Goal: Task Accomplishment & Management: Manage account settings

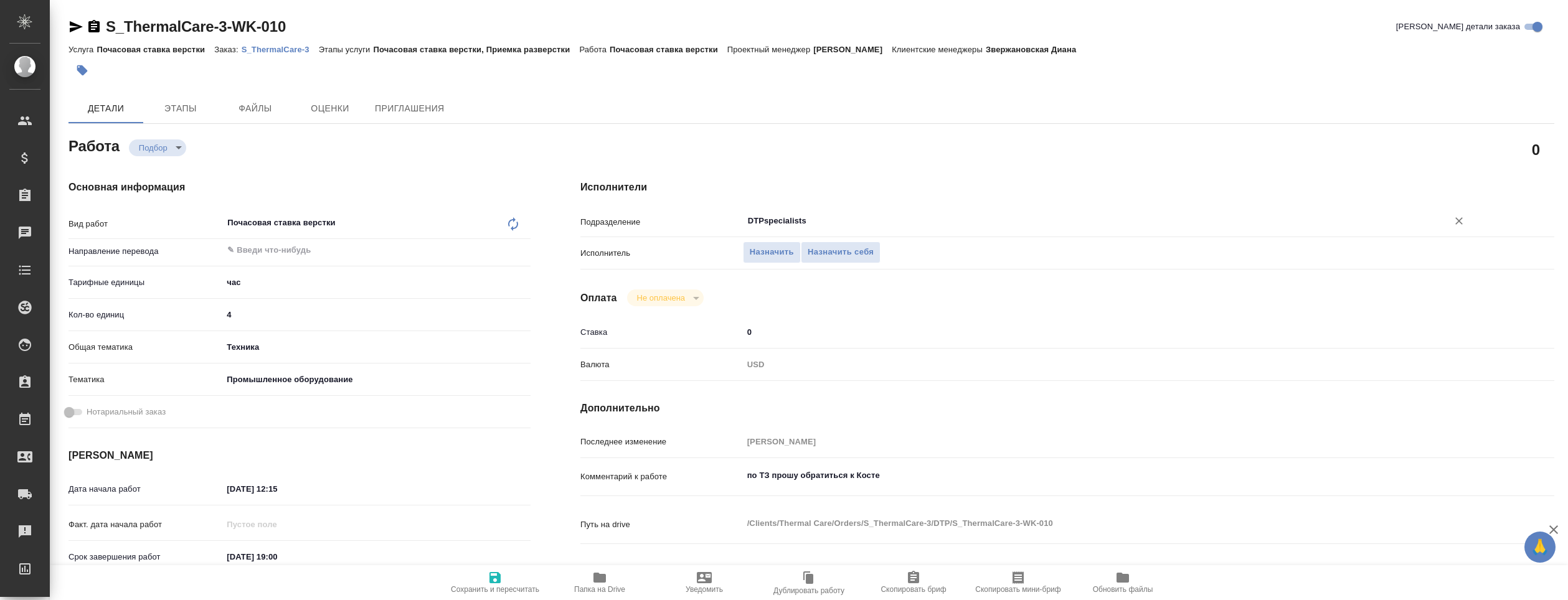
type textarea "x"
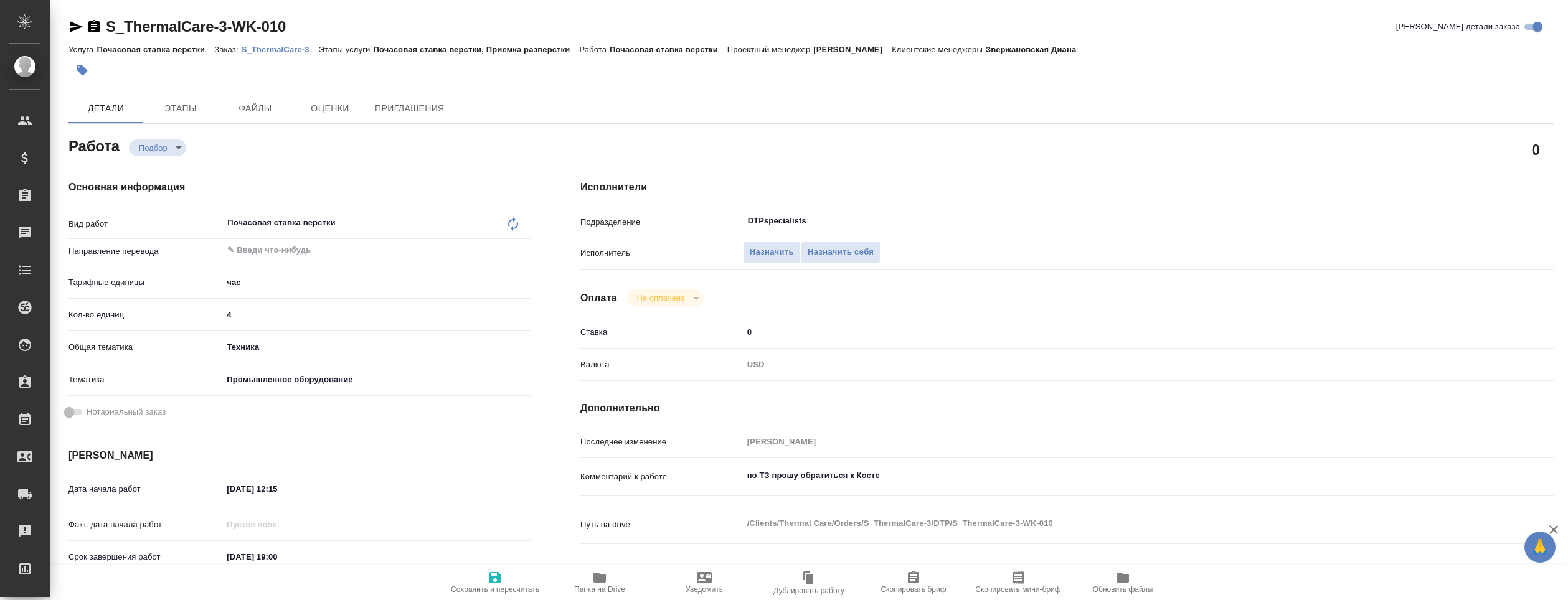
type textarea "x"
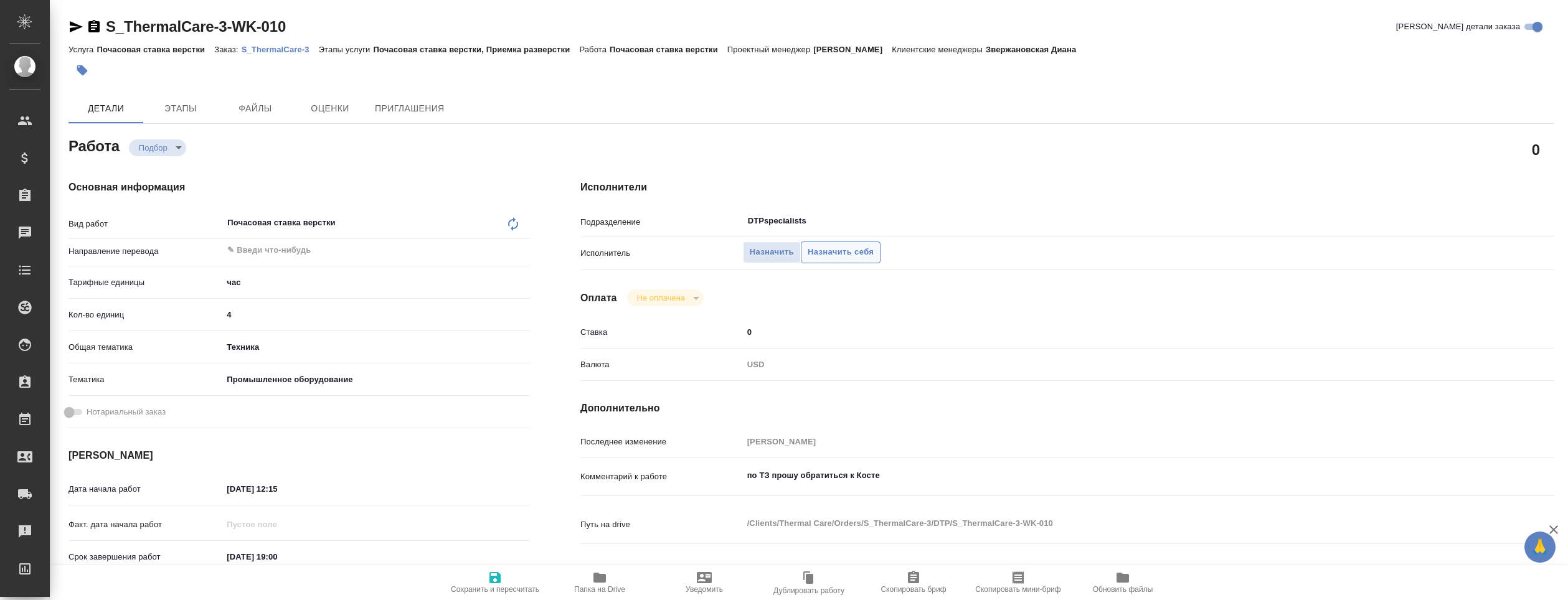
type textarea "x"
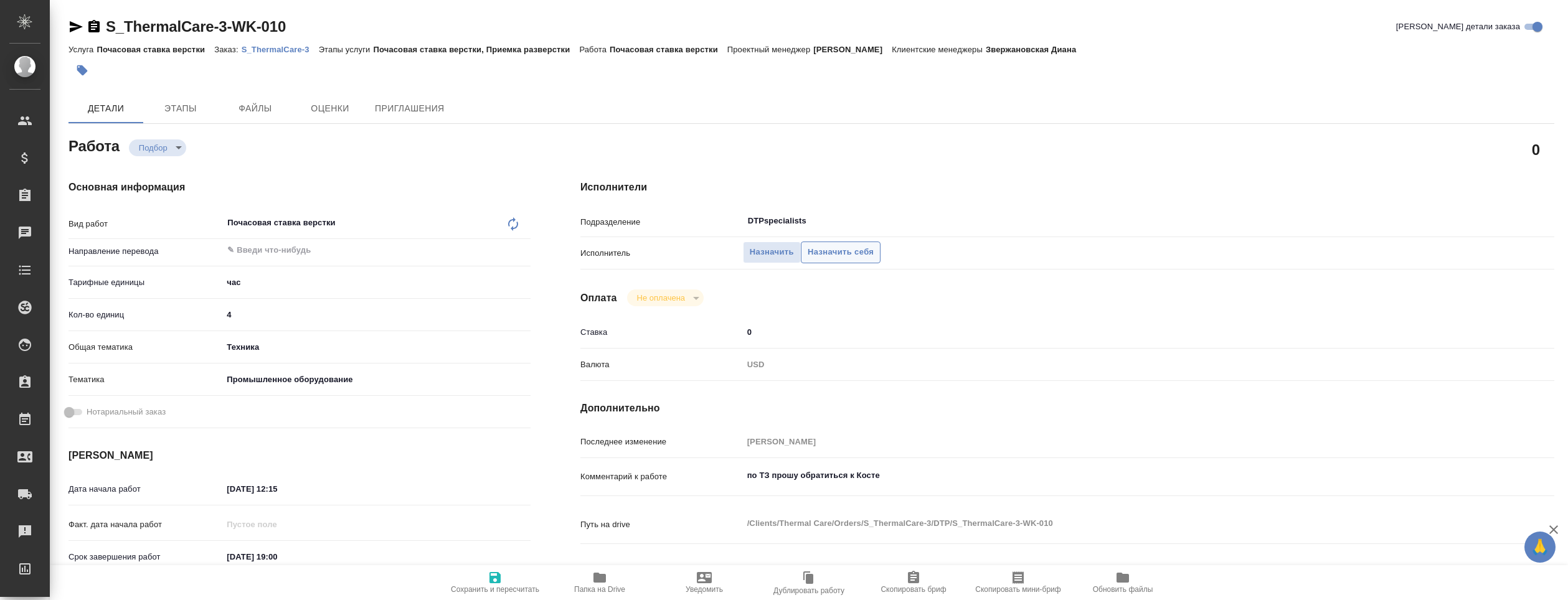
type textarea "x"
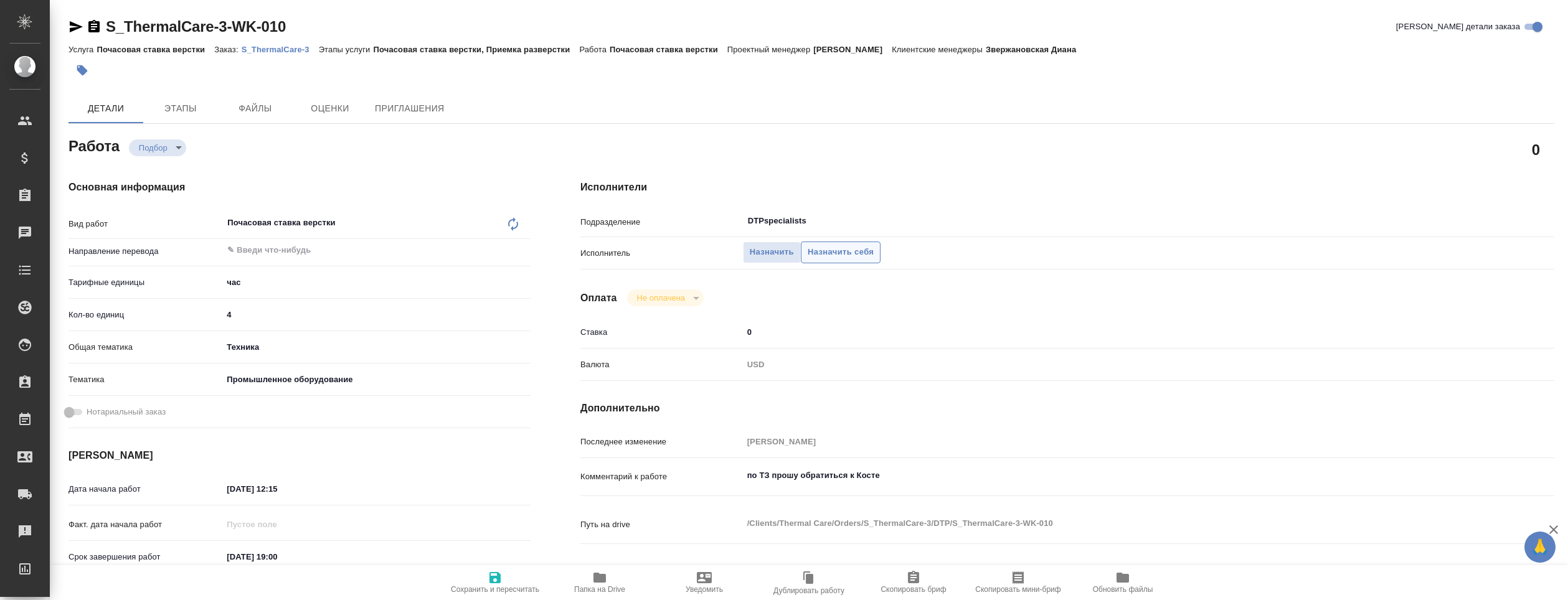
type textarea "x"
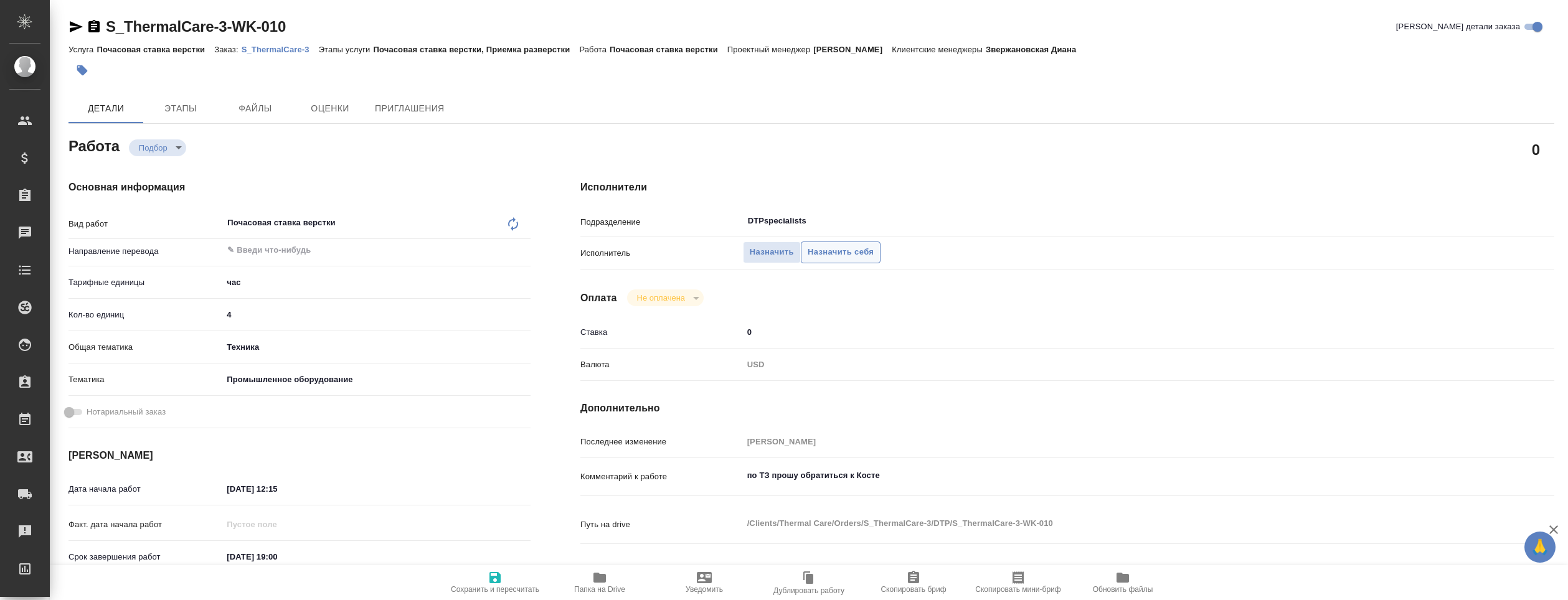
click at [829, 260] on button "Назначить себя" at bounding box center [841, 252] width 80 height 22
type textarea "x"
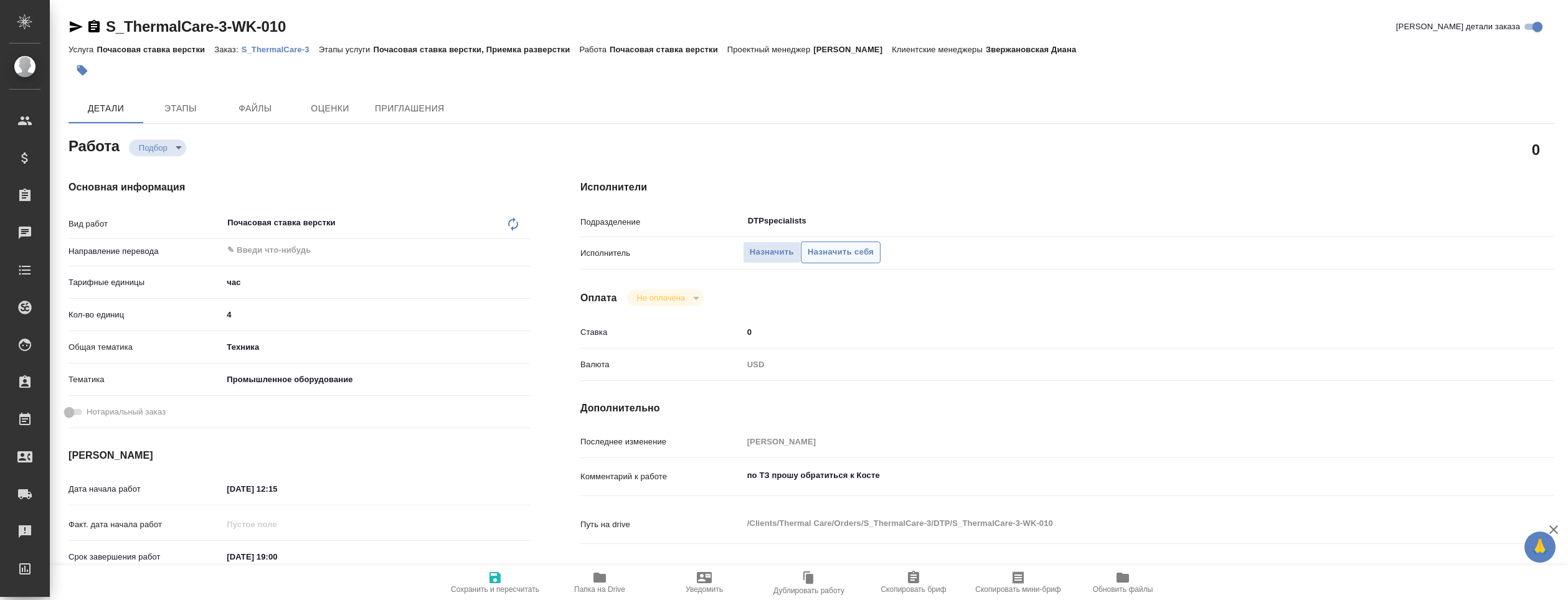
type textarea "x"
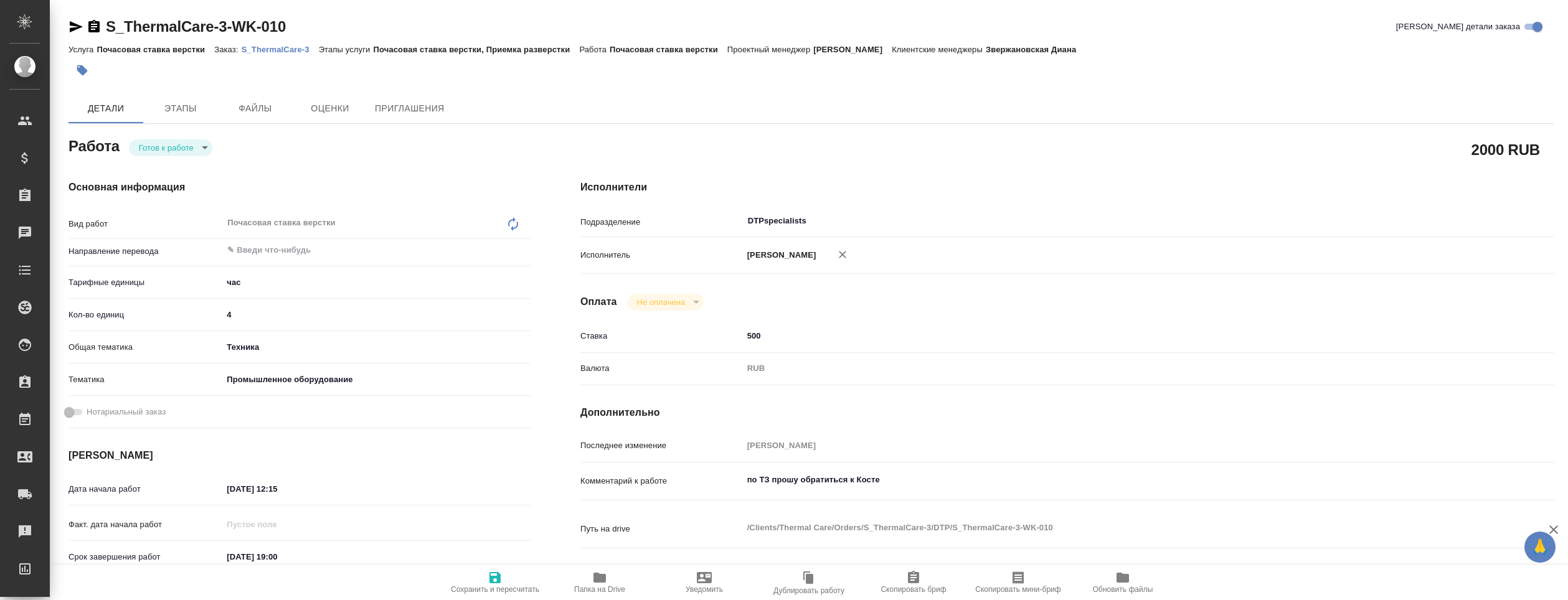
type textarea "x"
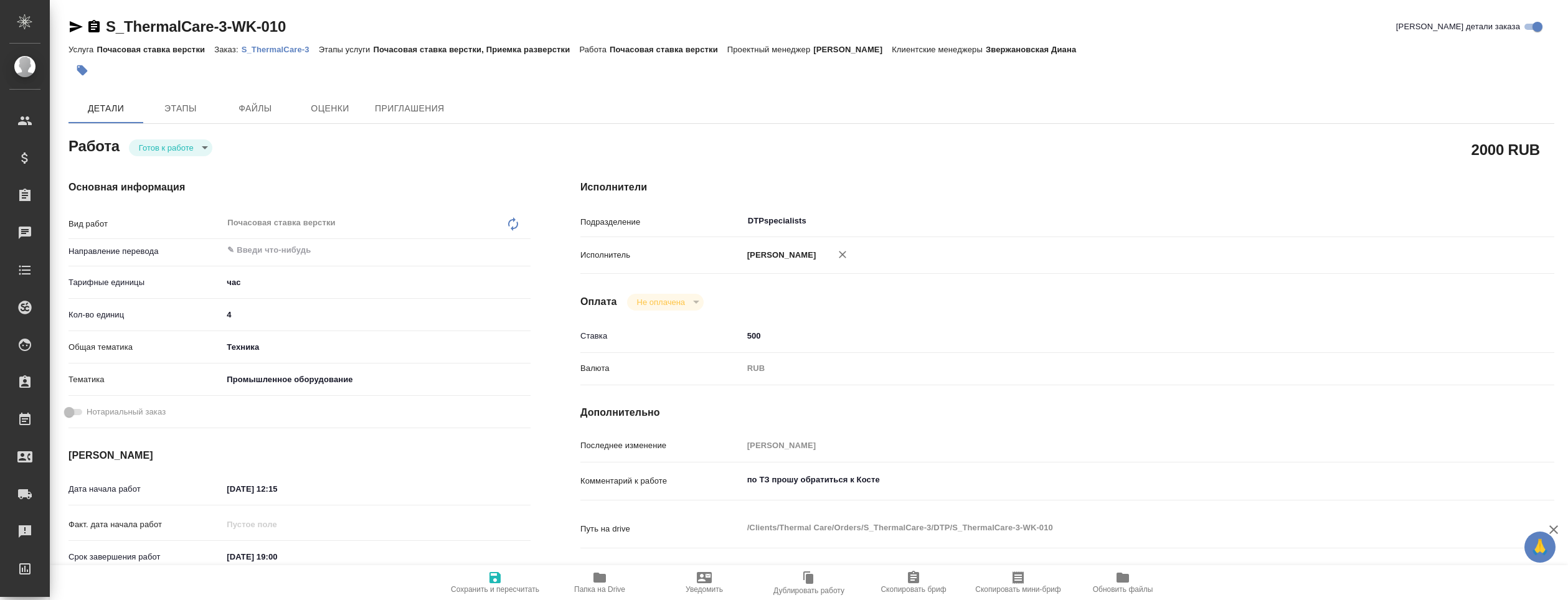
type textarea "x"
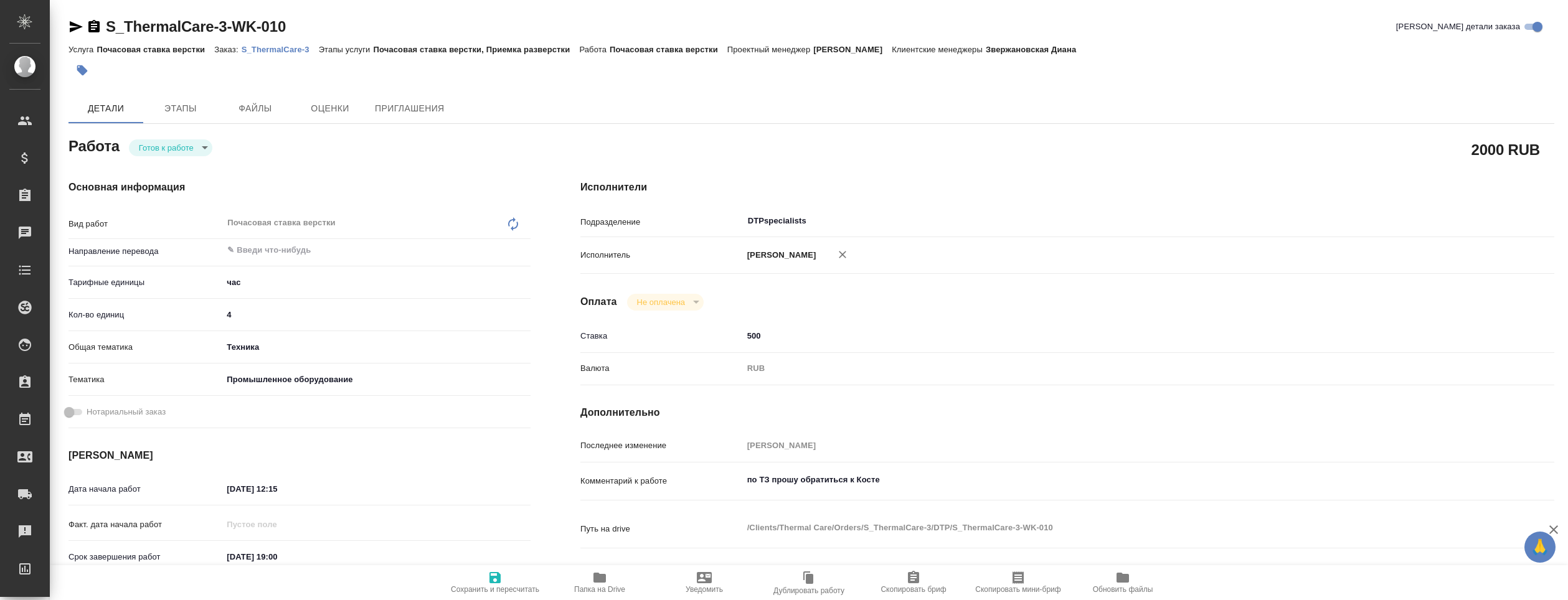
type textarea "x"
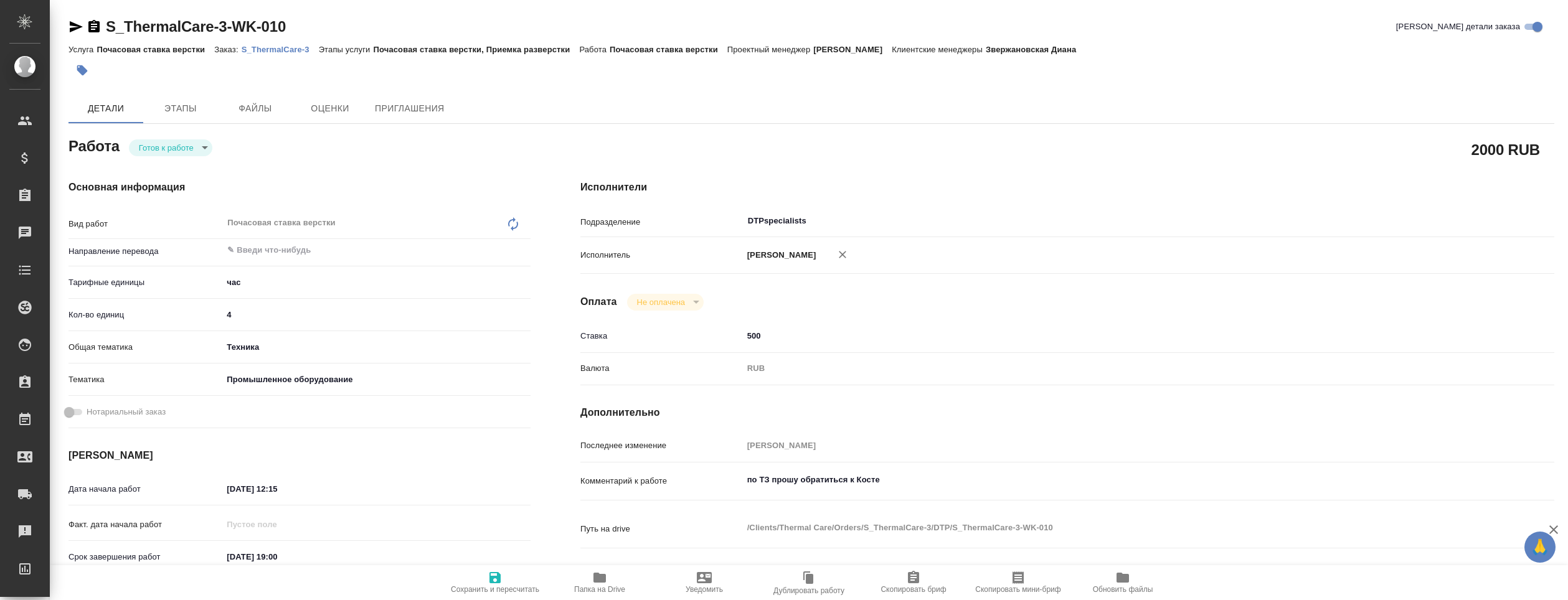
type textarea "x"
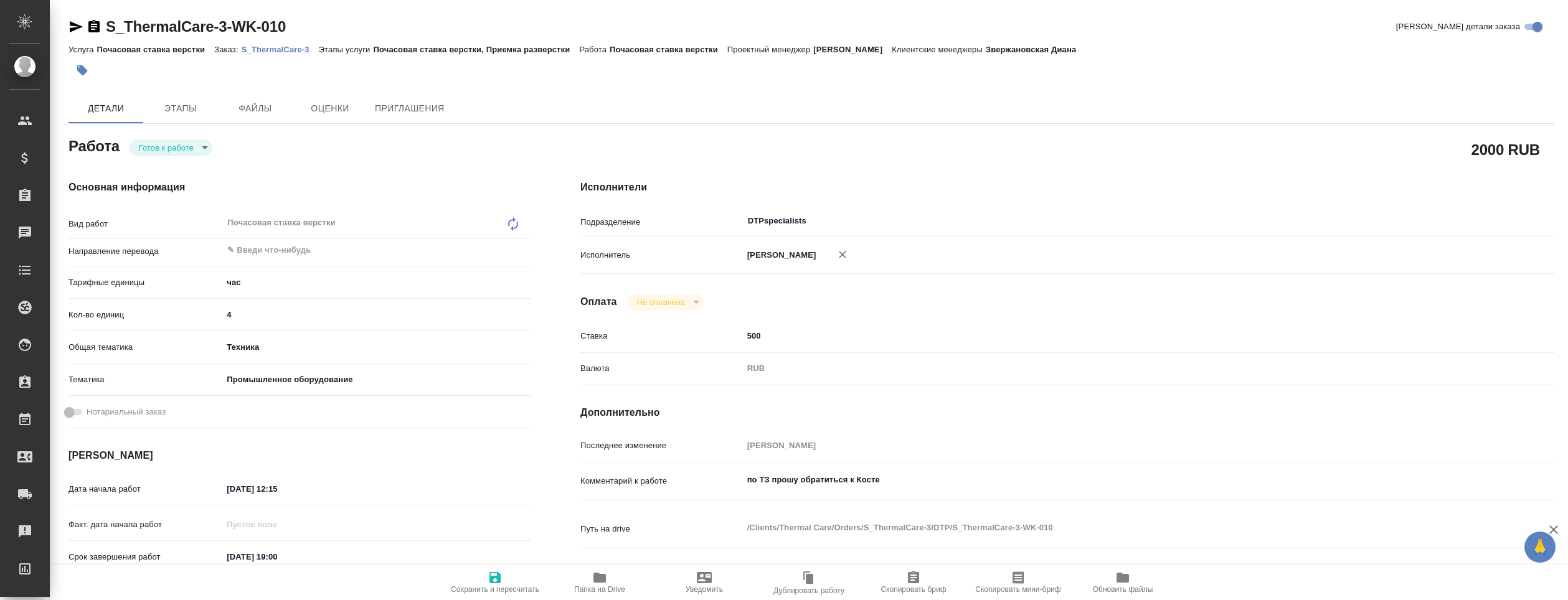
type textarea "x"
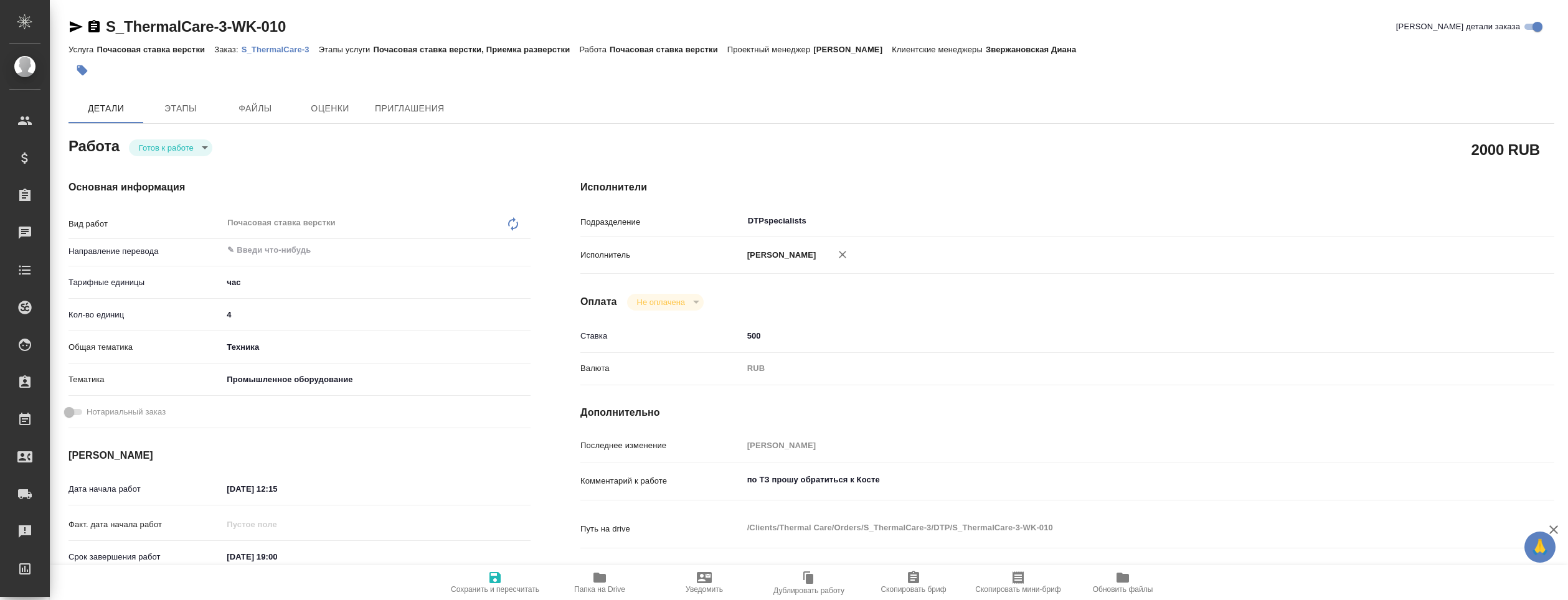
type textarea "x"
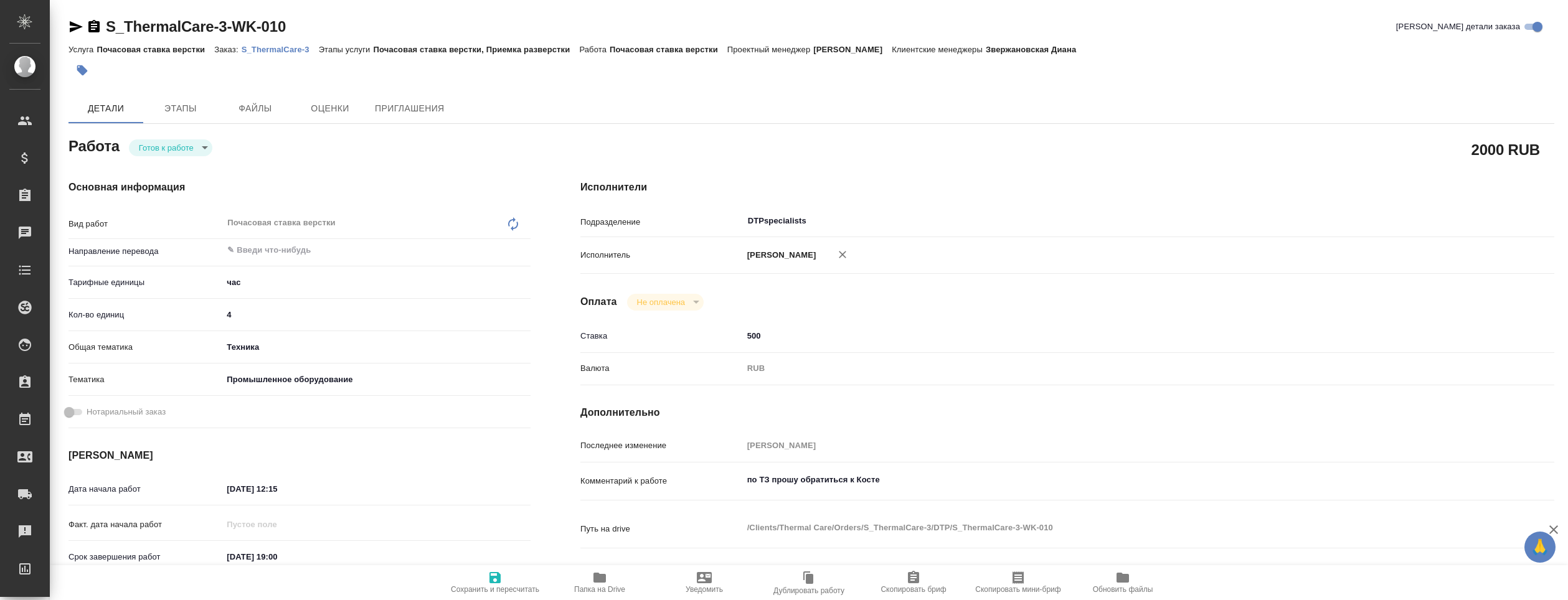
type textarea "x"
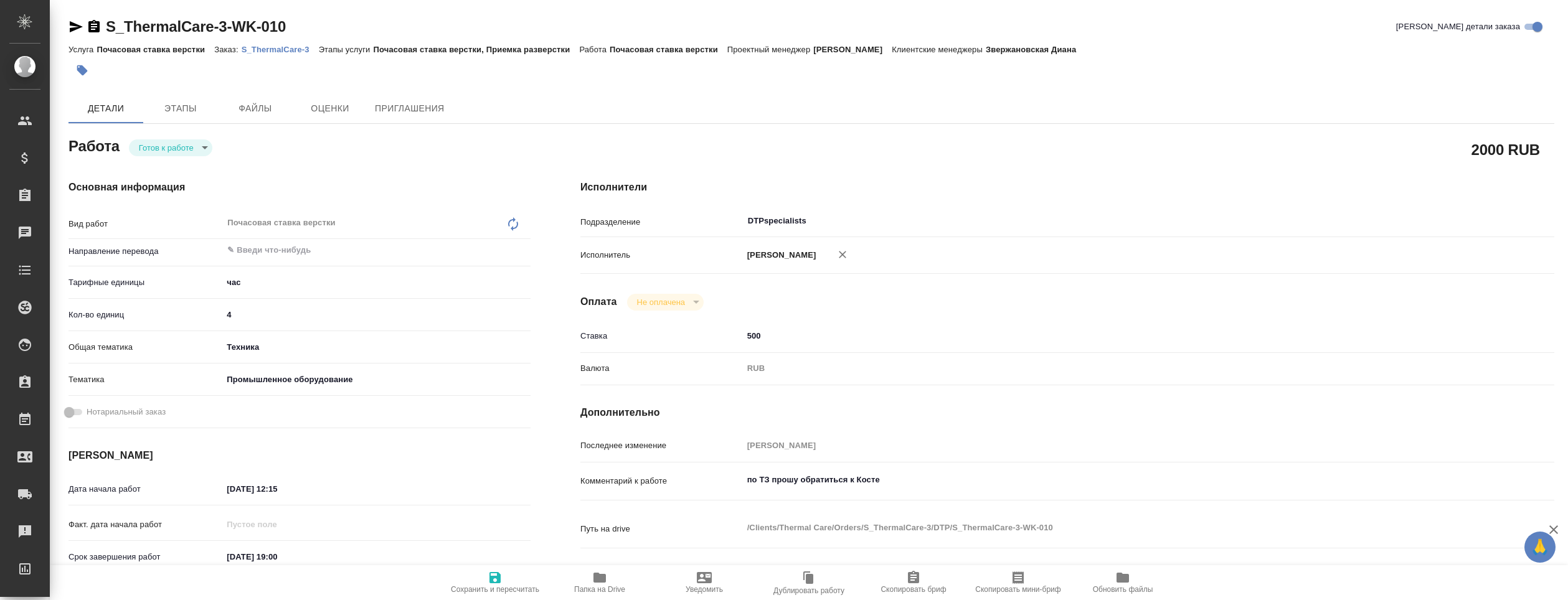
type textarea "x"
click at [182, 142] on body "🙏 .cls-1 fill:#fff; AWATERA Klimentovskiy Konstantin Клиенты Спецификации Заказ…" at bounding box center [784, 300] width 1568 height 600
click at [166, 165] on button "В работе" at bounding box center [159, 168] width 41 height 14
type textarea "x"
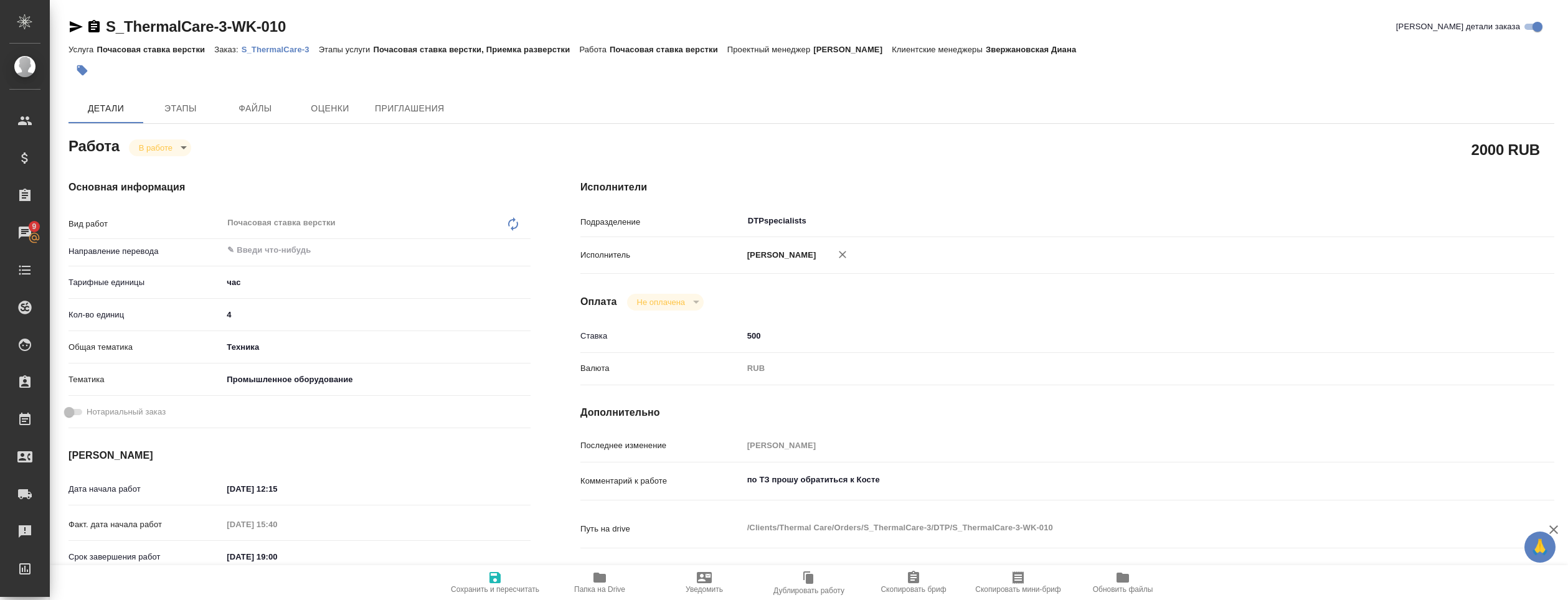
type textarea "x"
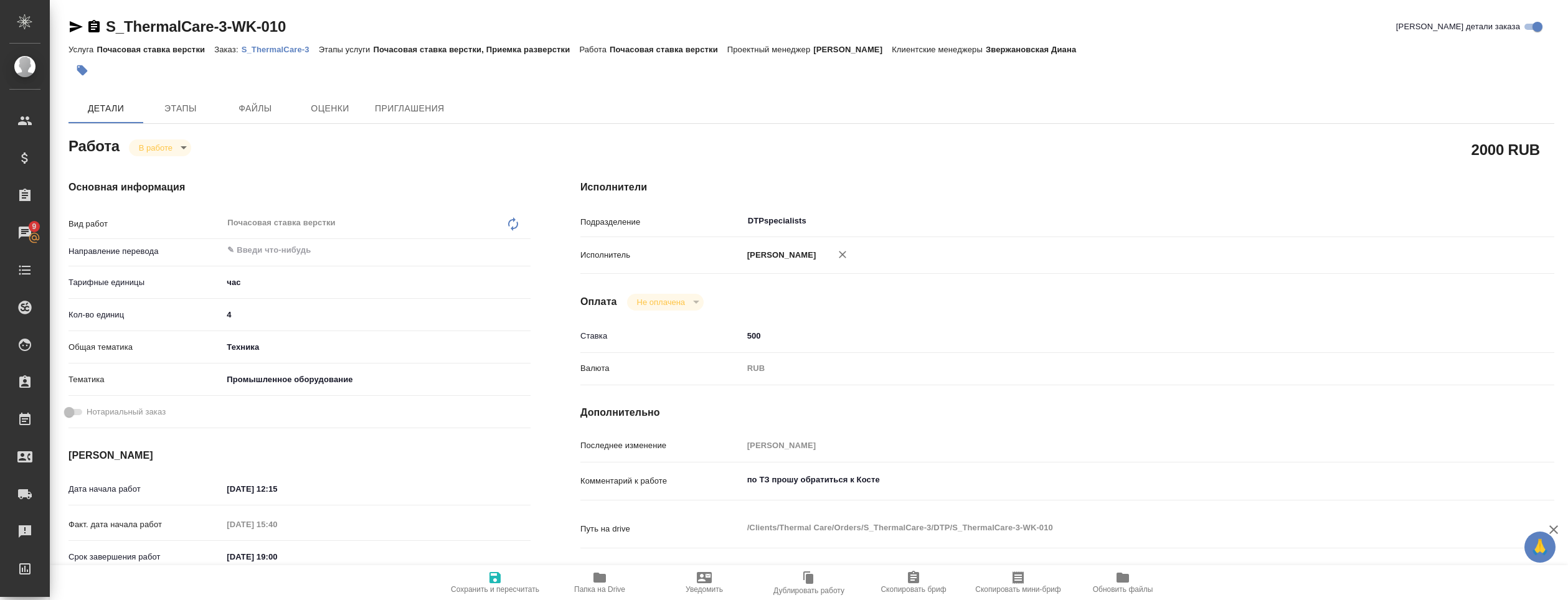
type textarea "x"
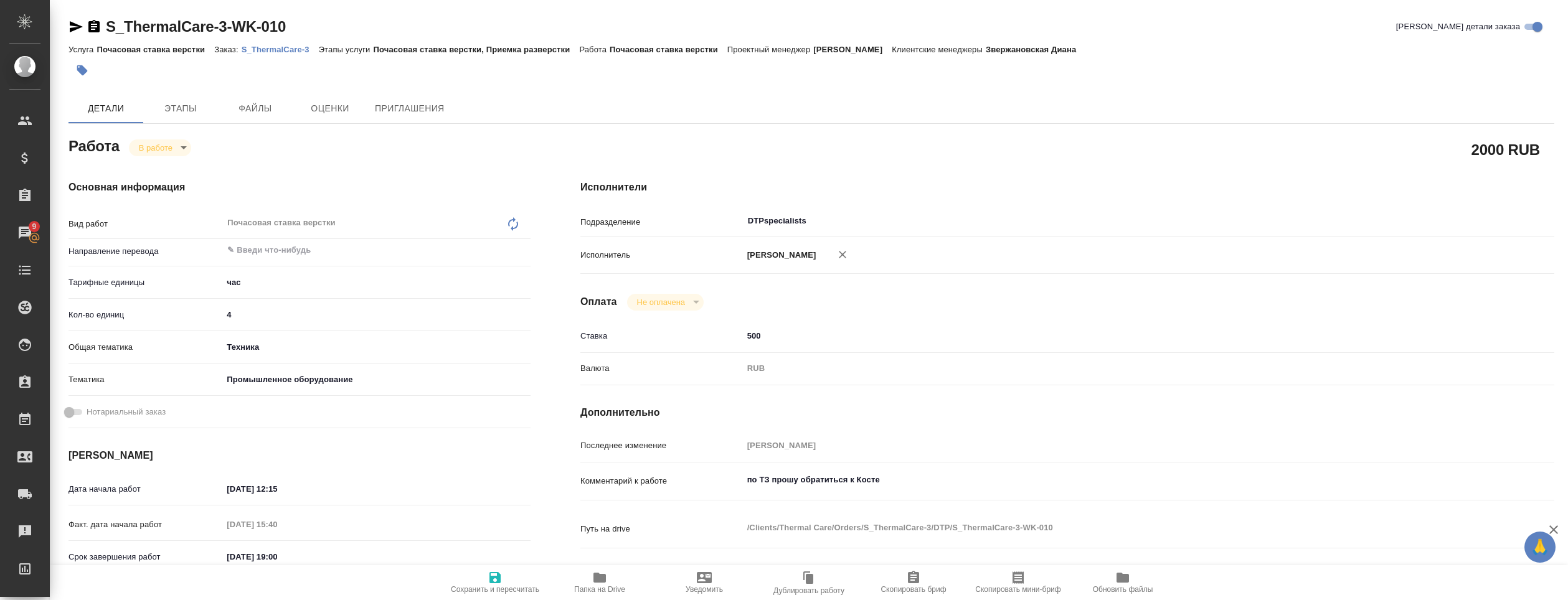
type textarea "x"
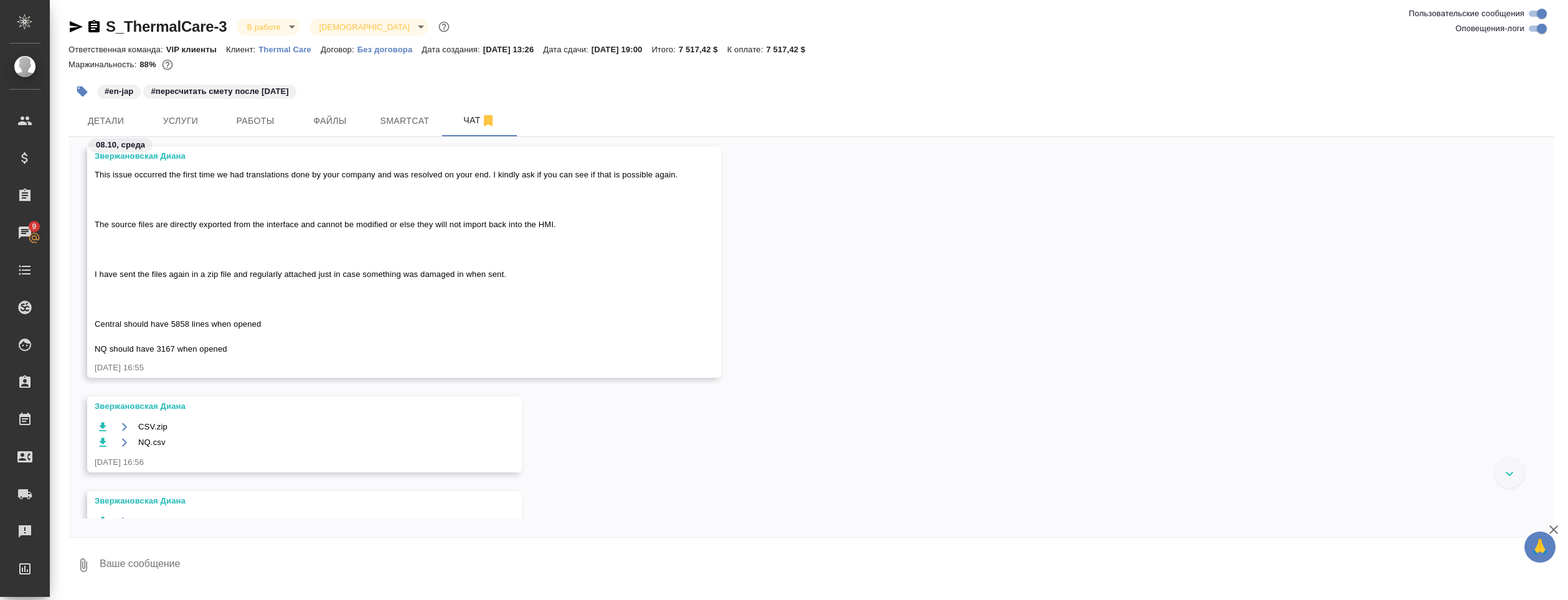
scroll to position [11290, 0]
